Goal: Task Accomplishment & Management: Manage account settings

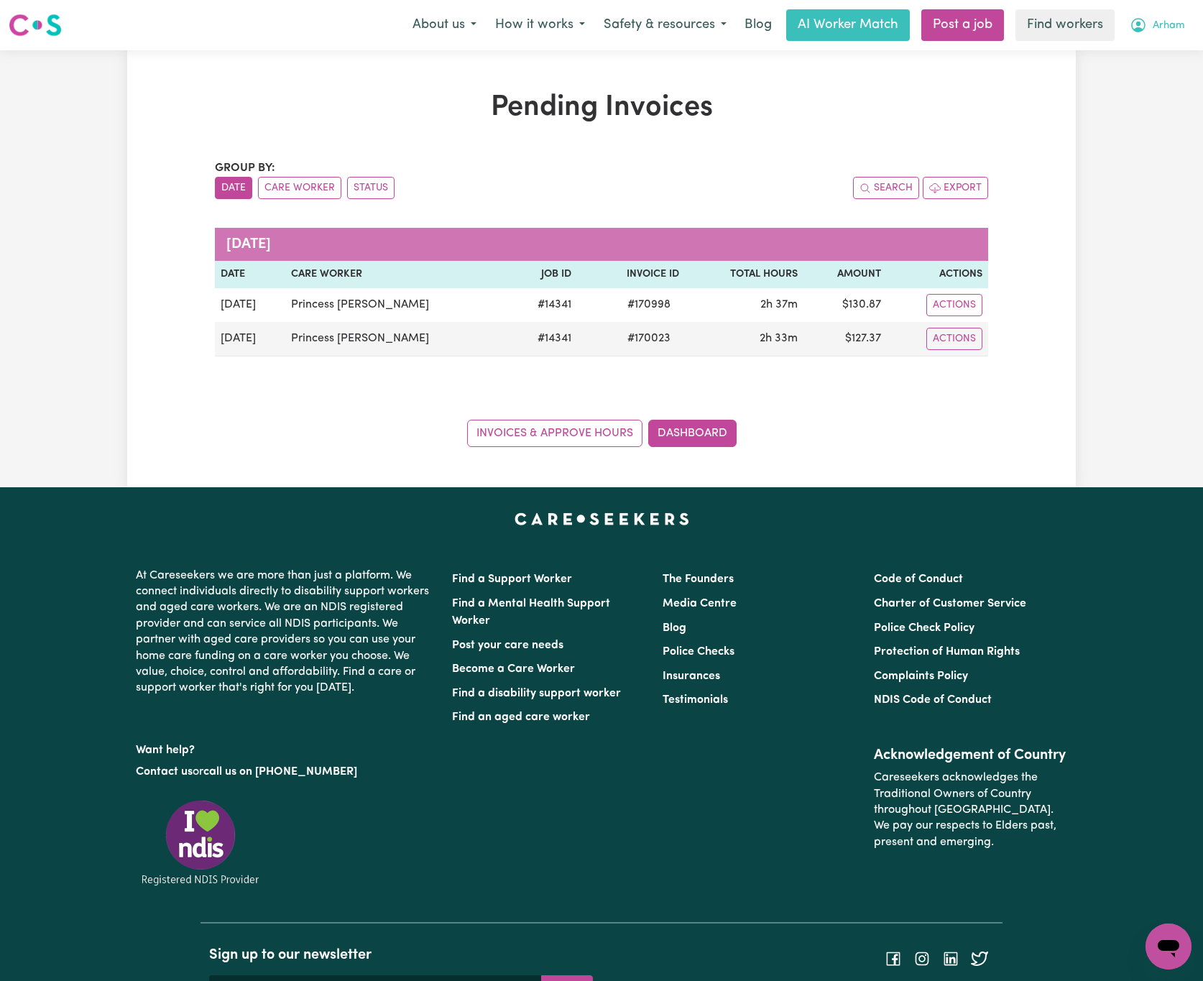
click at [1158, 22] on span "Arham" at bounding box center [1169, 26] width 32 height 16
click at [1152, 75] on link "Logout" at bounding box center [1137, 82] width 114 height 27
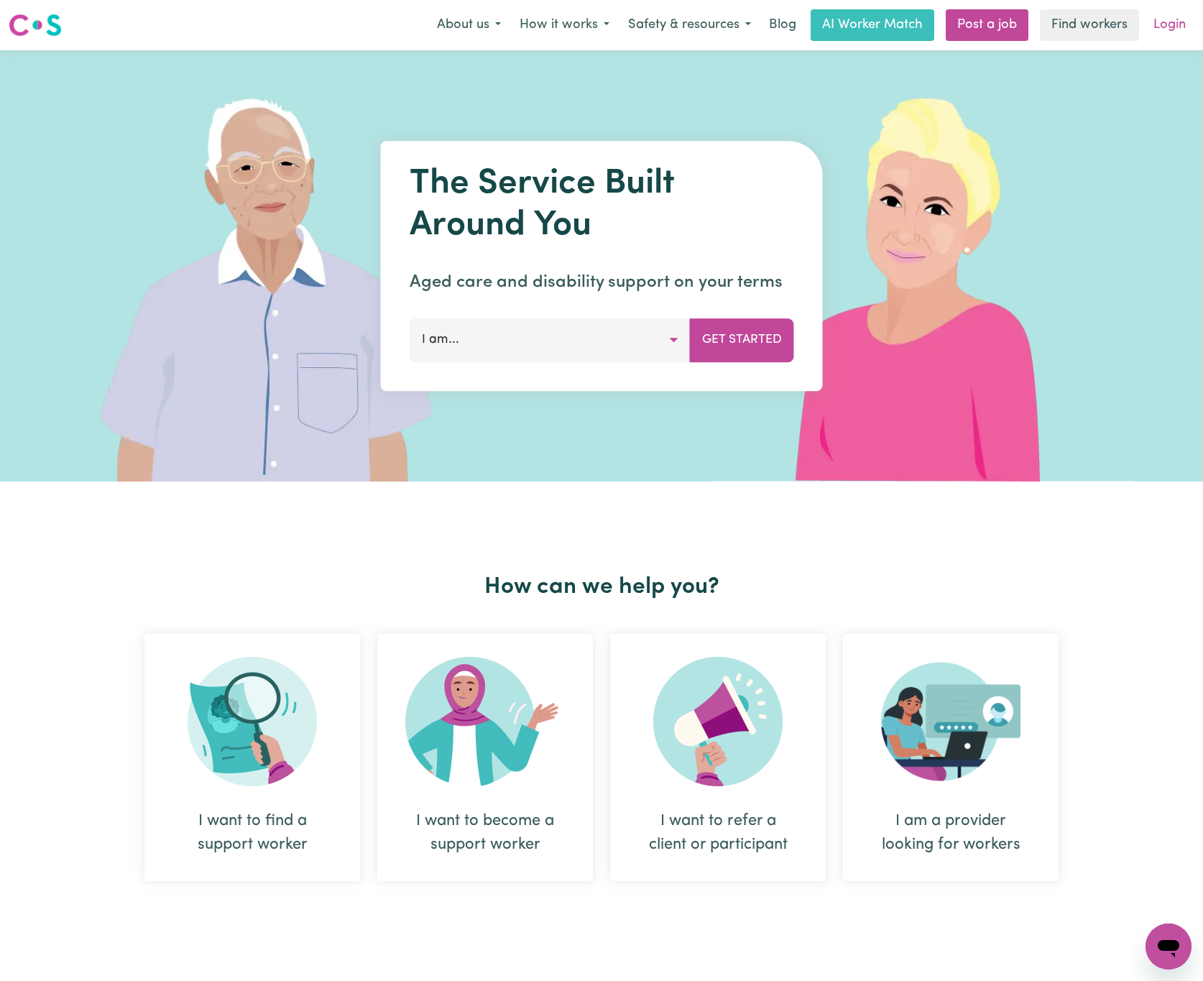
click at [1163, 31] on link "Login" at bounding box center [1170, 25] width 50 height 32
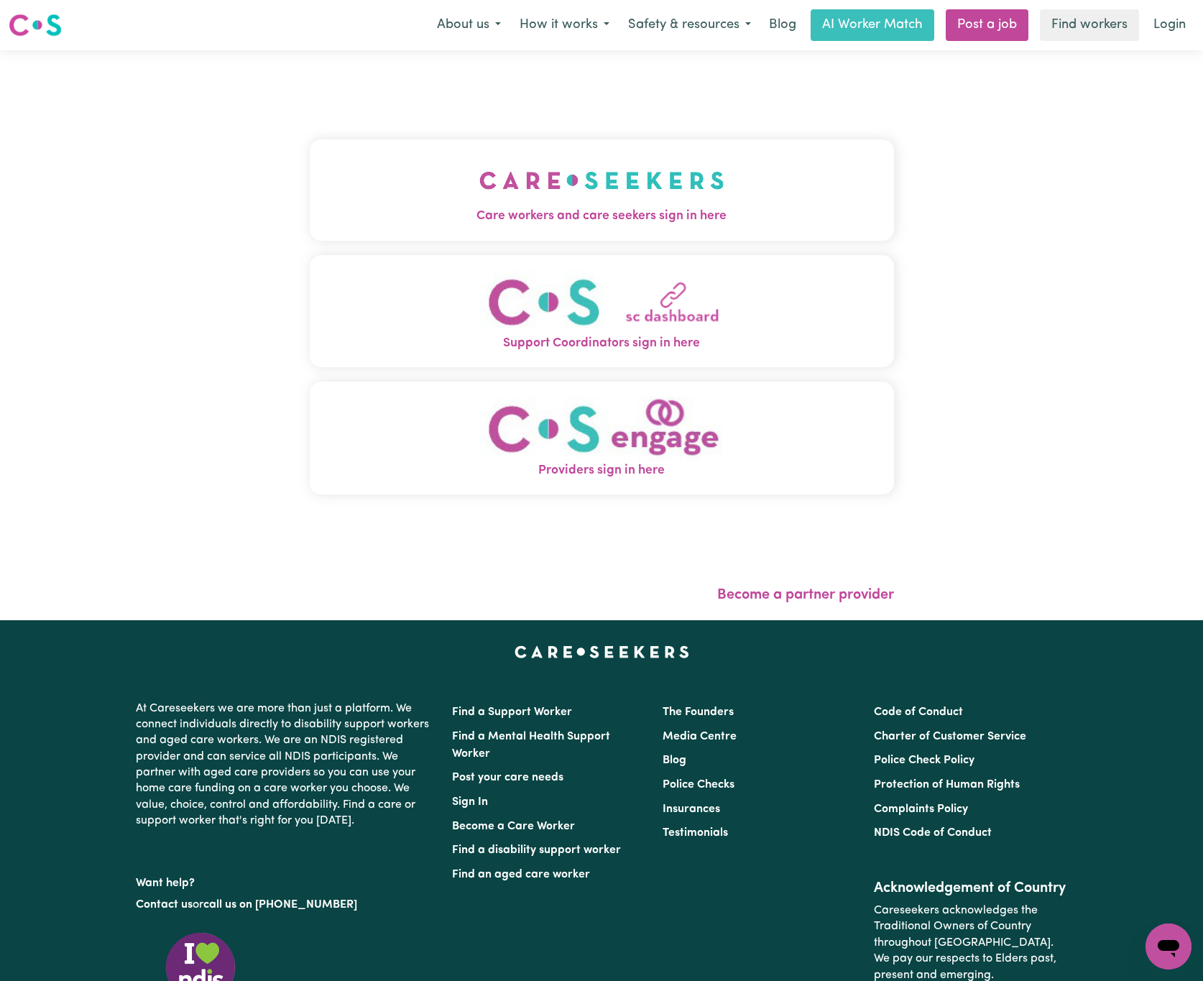
click at [582, 166] on img "Care workers and care seekers sign in here" at bounding box center [601, 180] width 245 height 53
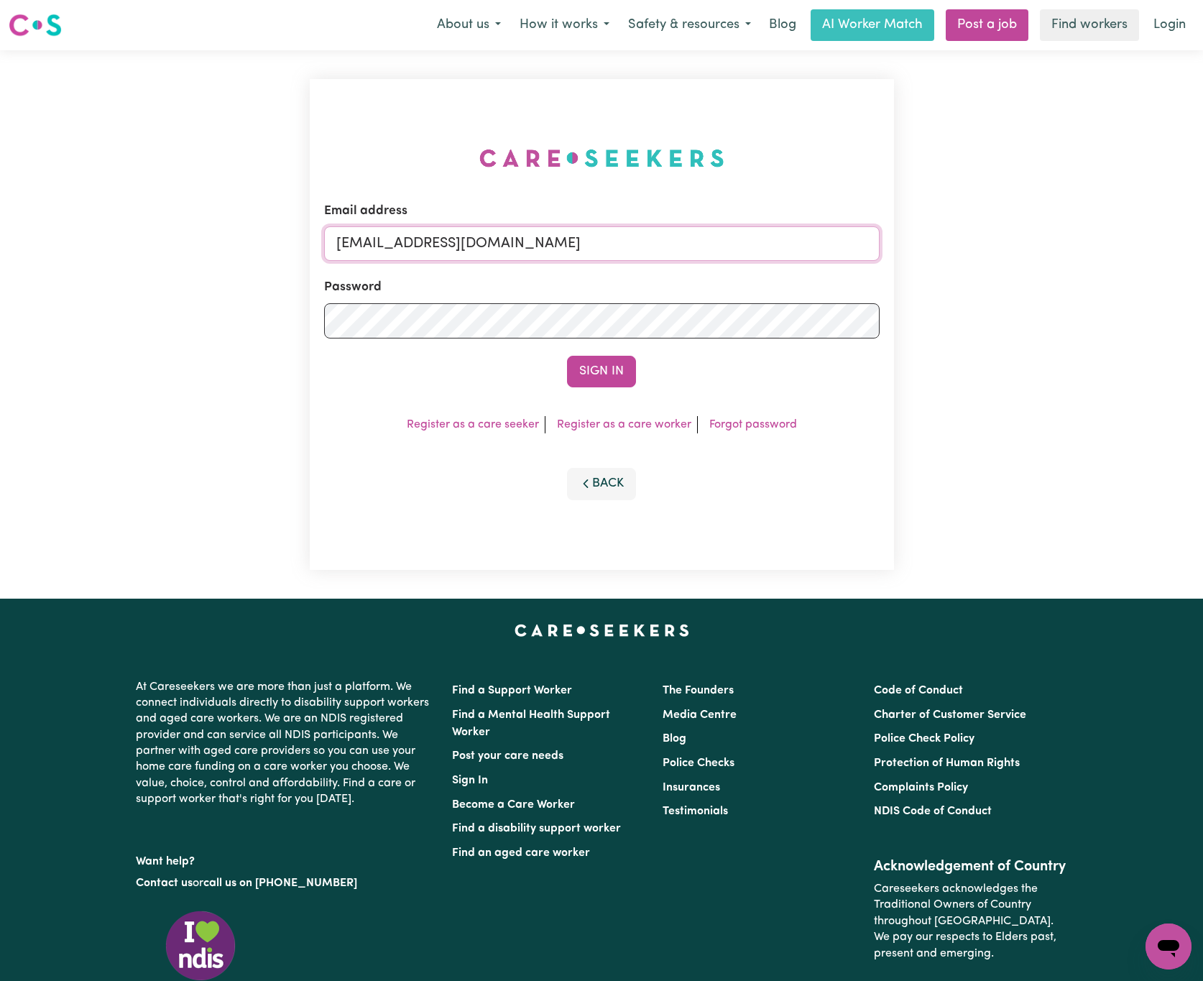
drag, startPoint x: 410, startPoint y: 238, endPoint x: 966, endPoint y: 239, distance: 555.7
click at [966, 239] on div "Email address [EMAIL_ADDRESS][DOMAIN_NAME] Password Sign In Register as a care …" at bounding box center [601, 324] width 1203 height 548
paste input "[EMAIL_ADDRESS][DOMAIN_NAME]"
type input "superuser~[EMAIL_ADDRESS][DOMAIN_NAME]"
click at [567, 356] on button "Sign In" at bounding box center [601, 372] width 69 height 32
